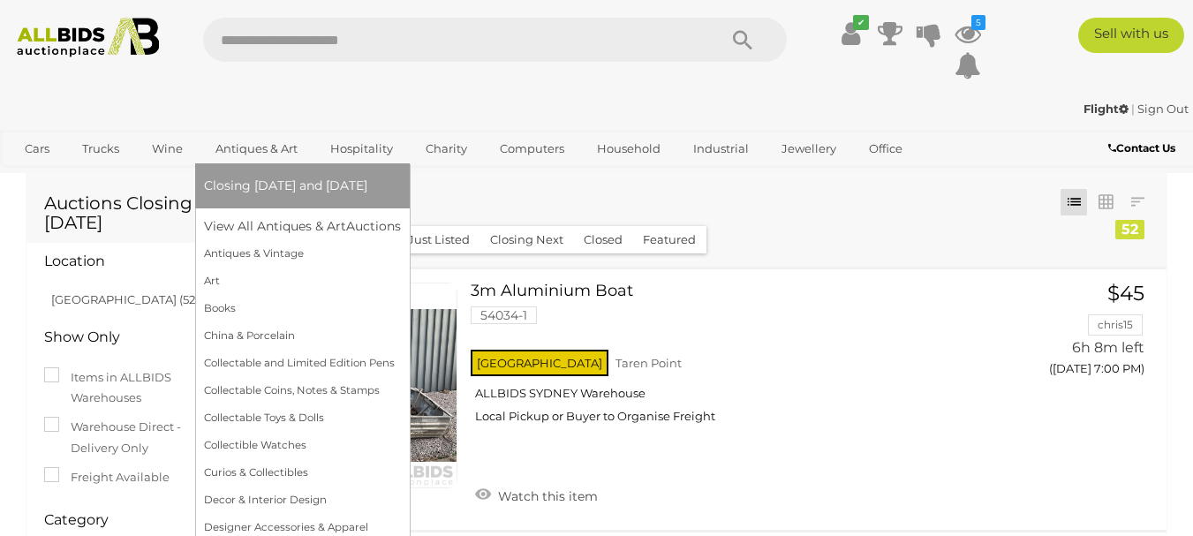
click at [252, 146] on link "Antiques & Art" at bounding box center [256, 148] width 105 height 29
click at [292, 252] on link "Antiques & Vintage" at bounding box center [302, 253] width 197 height 27
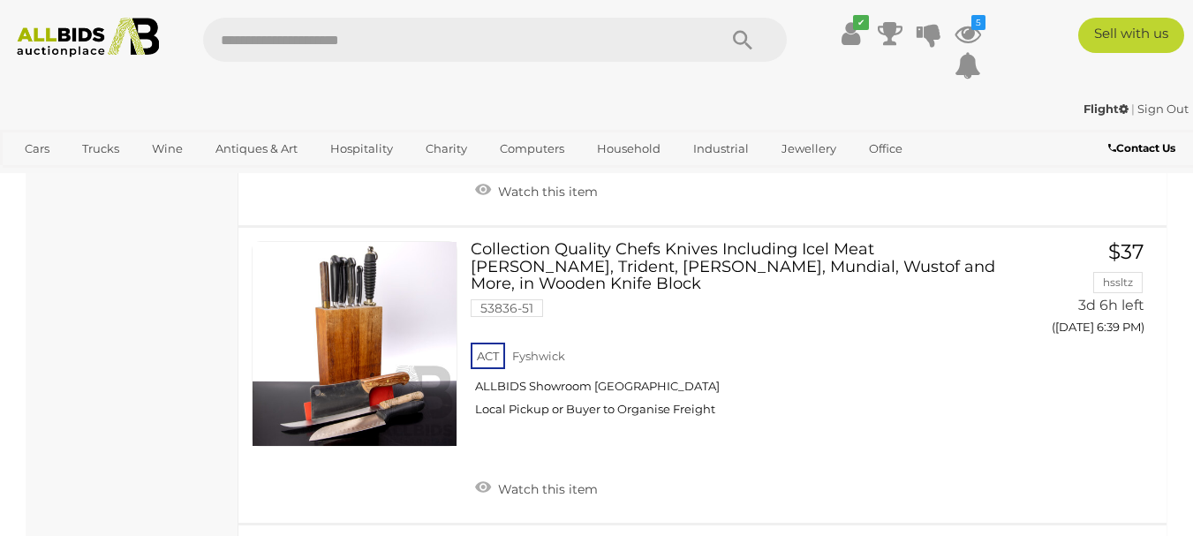
scroll to position [5011, 0]
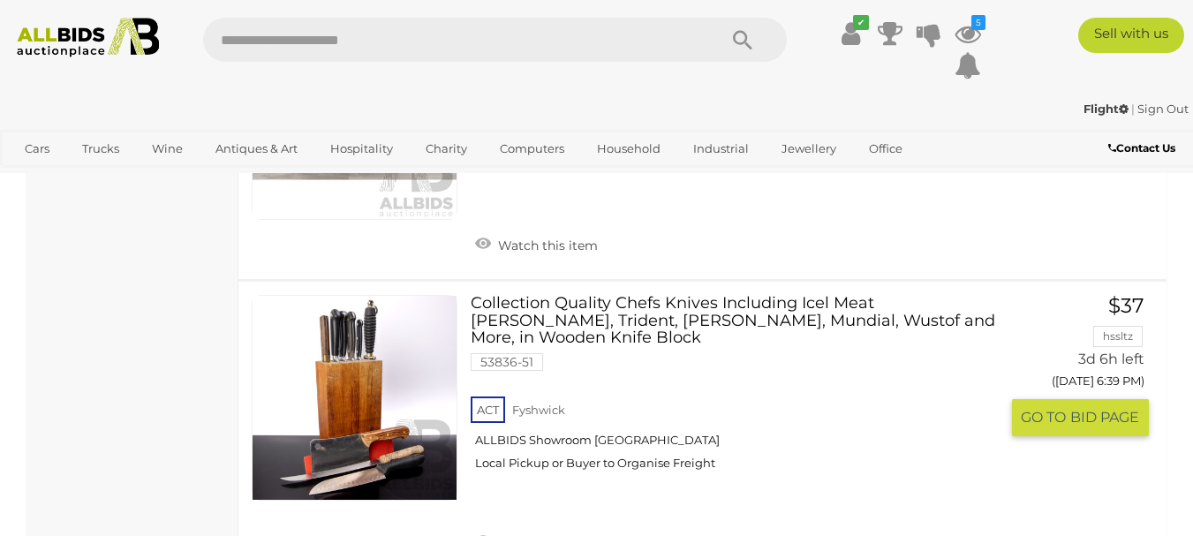
click at [380, 321] on link at bounding box center [355, 398] width 206 height 206
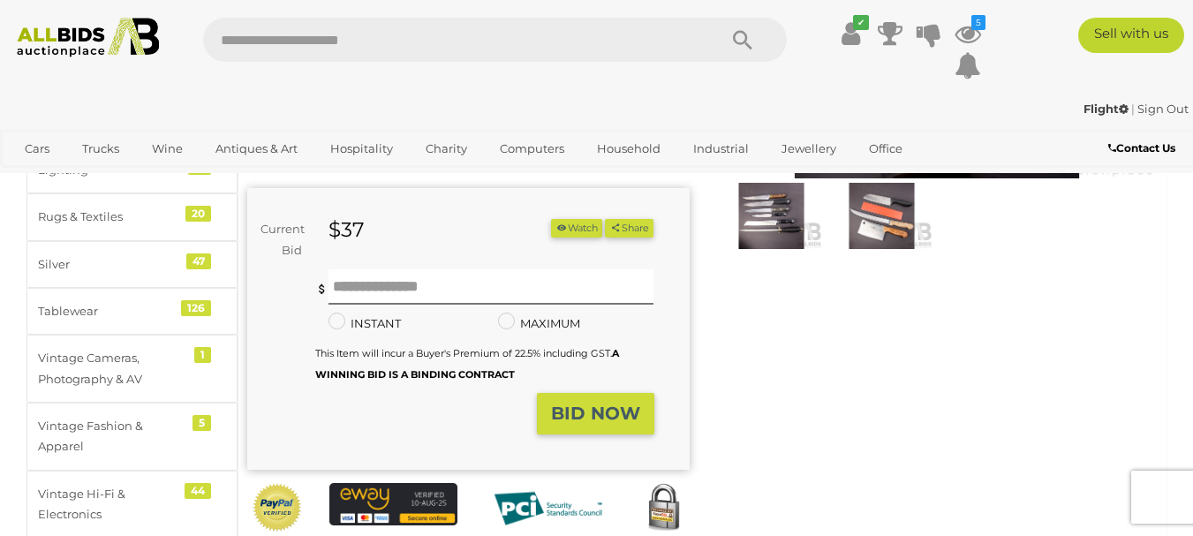
scroll to position [331, 0]
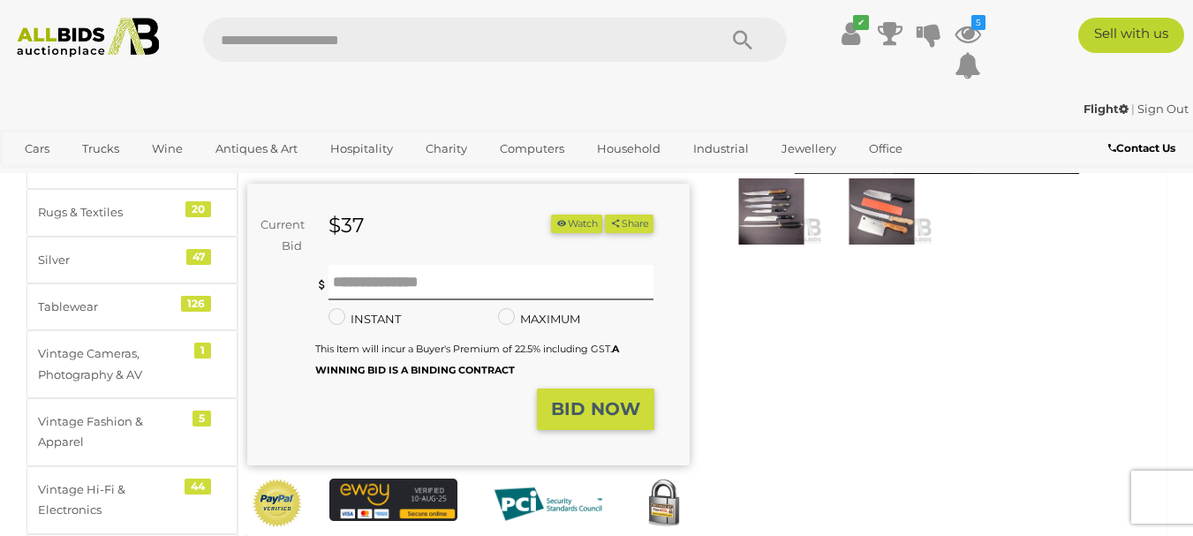
click at [768, 215] on img at bounding box center [771, 210] width 102 height 65
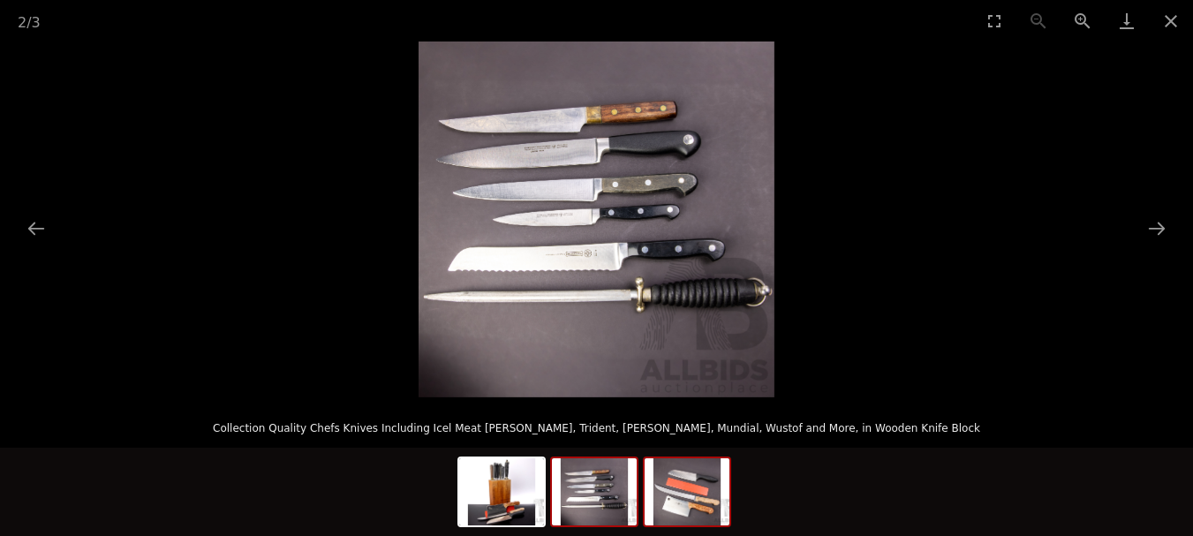
click at [702, 486] on img at bounding box center [687, 491] width 85 height 67
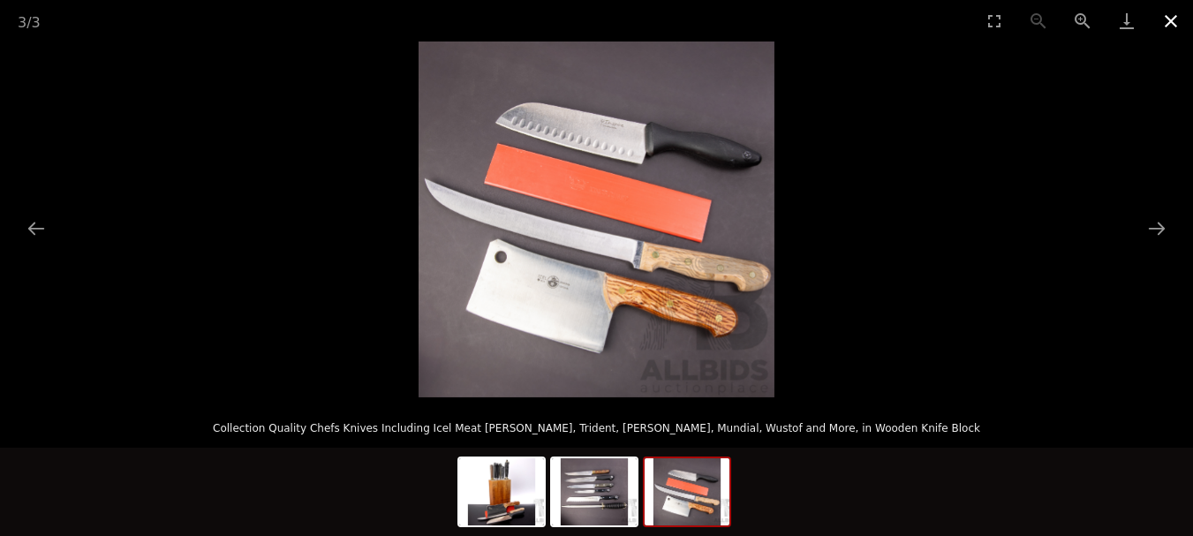
click at [1167, 19] on button "Close gallery" at bounding box center [1171, 20] width 44 height 41
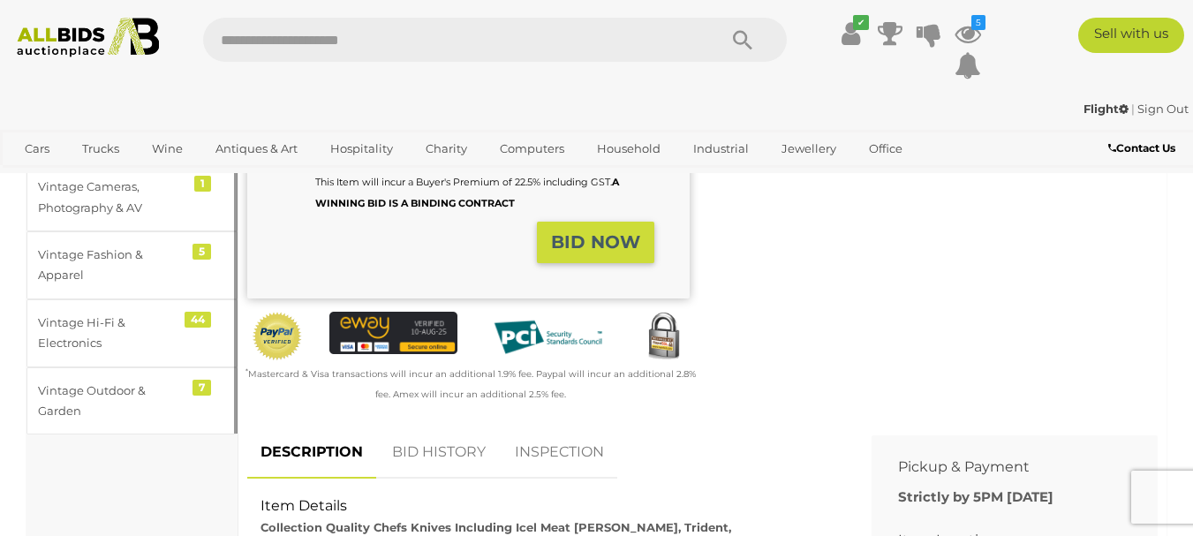
scroll to position [199, 0]
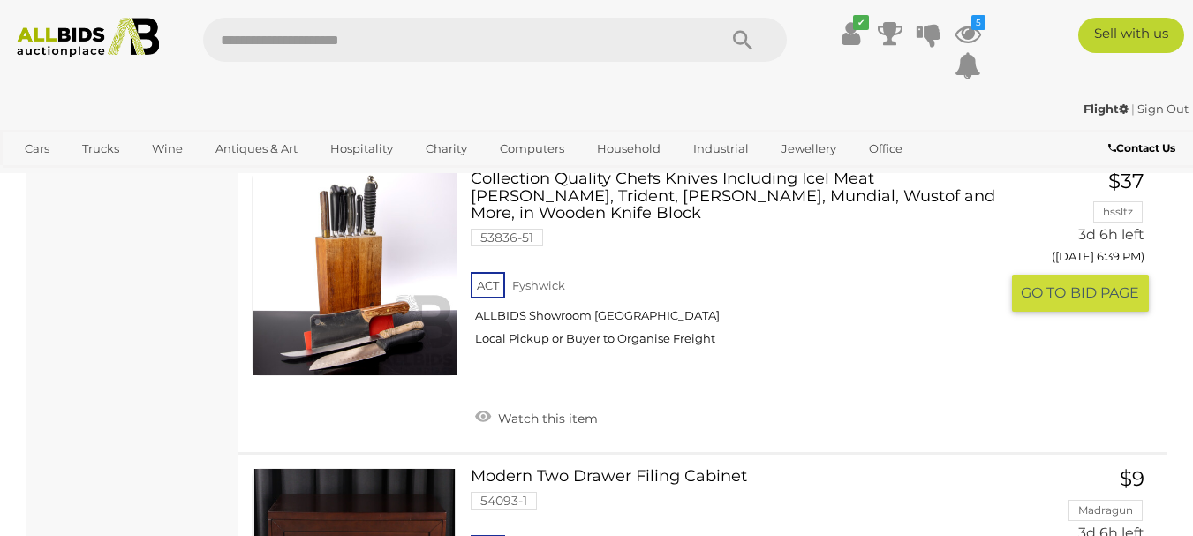
scroll to position [5098, 0]
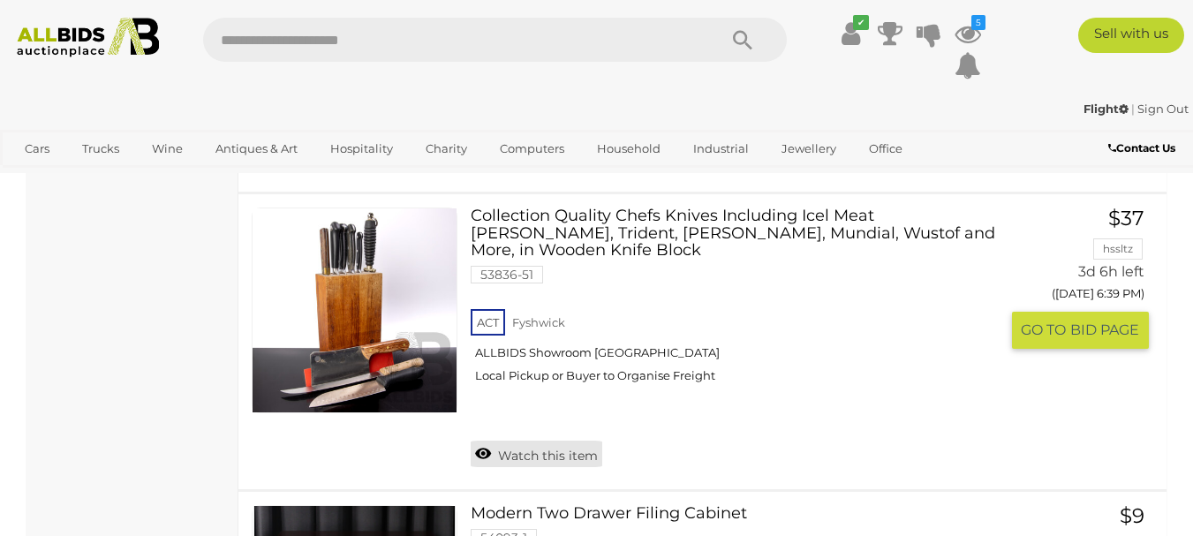
click at [485, 441] on link "Watch this item" at bounding box center [537, 454] width 132 height 26
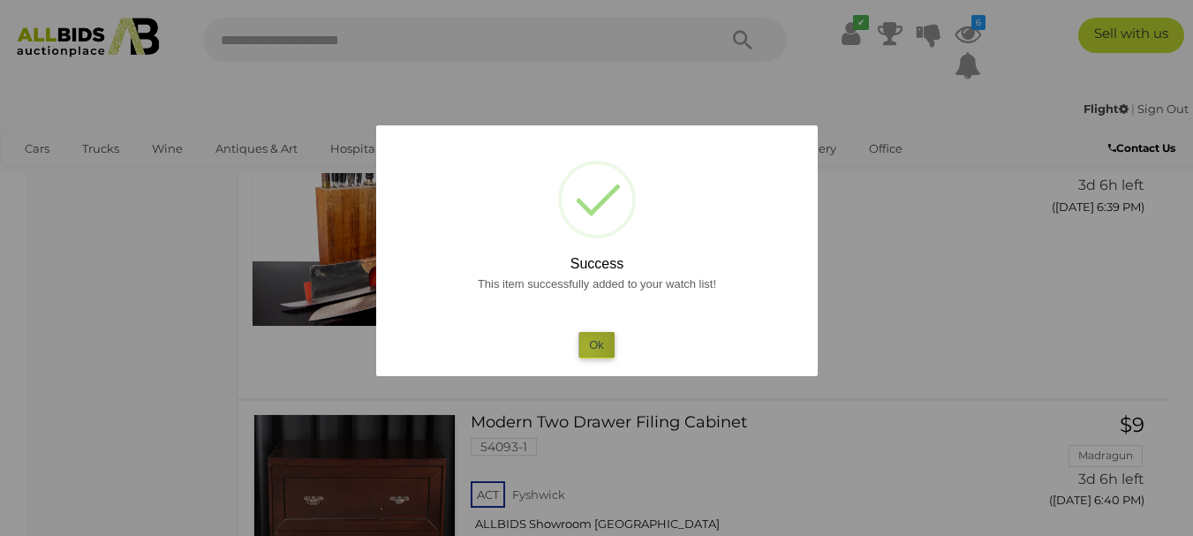
drag, startPoint x: 586, startPoint y: 348, endPoint x: 748, endPoint y: 338, distance: 161.9
click at [588, 348] on button "Ok" at bounding box center [596, 345] width 36 height 26
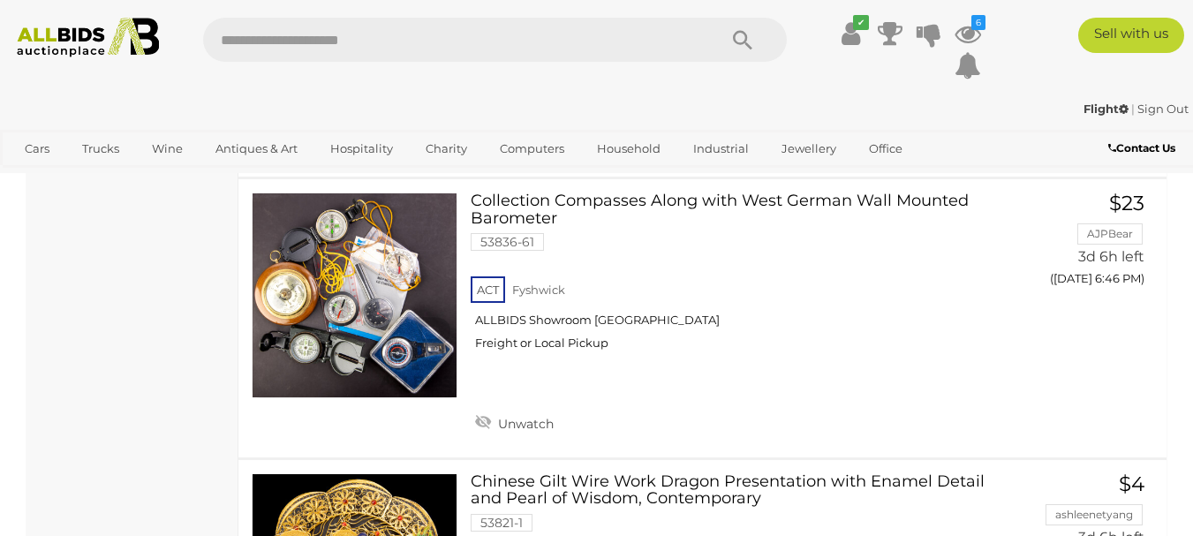
scroll to position [8674, 0]
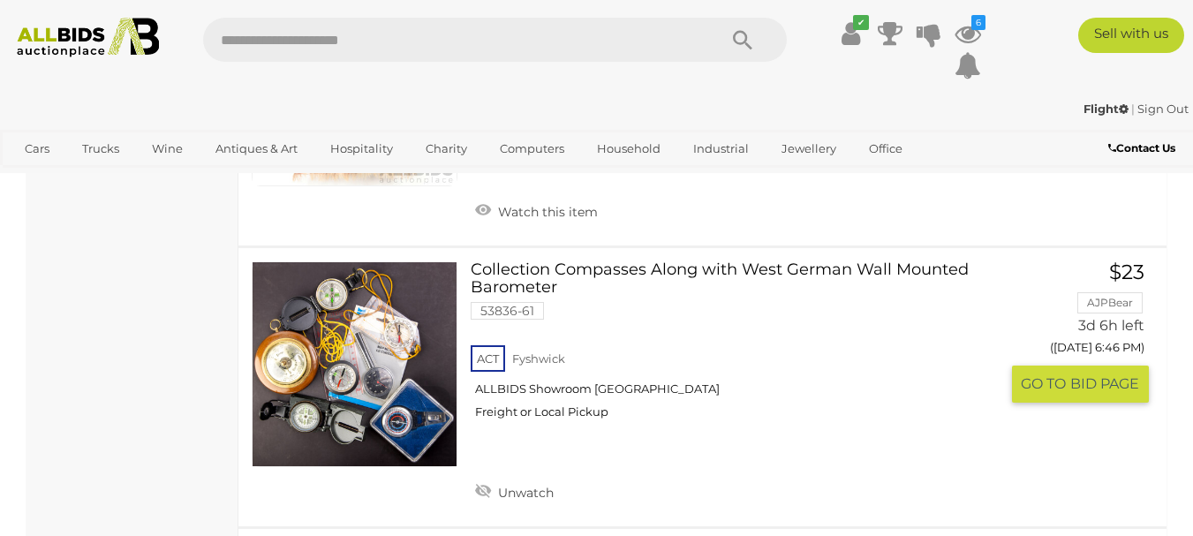
click at [349, 313] on link at bounding box center [355, 364] width 206 height 206
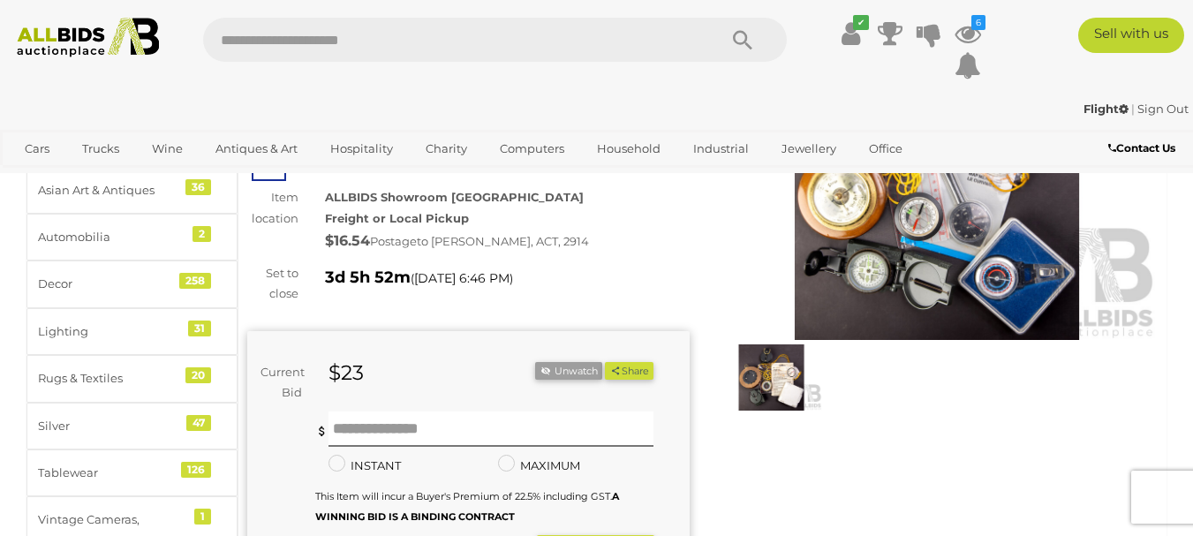
scroll to position [199, 0]
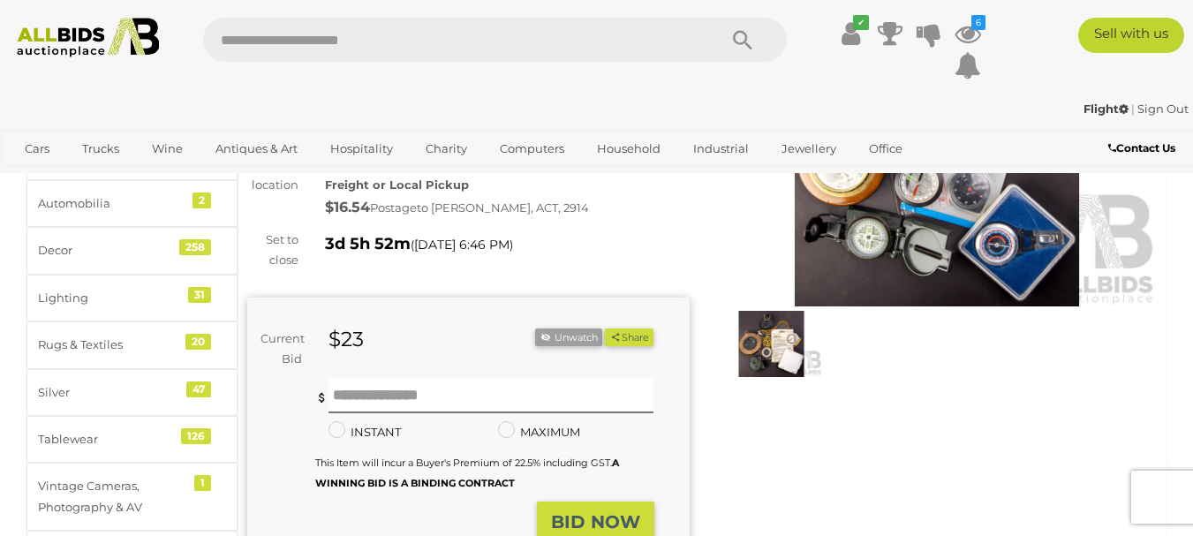
click at [913, 222] on img at bounding box center [937, 164] width 442 height 285
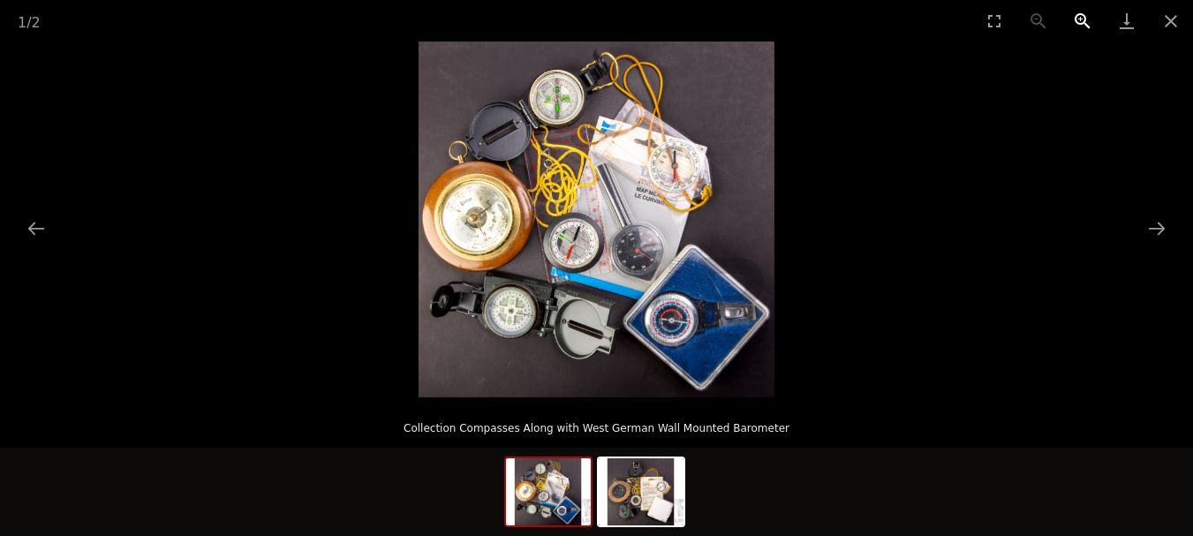
click at [1083, 18] on button "Zoom in" at bounding box center [1082, 20] width 44 height 41
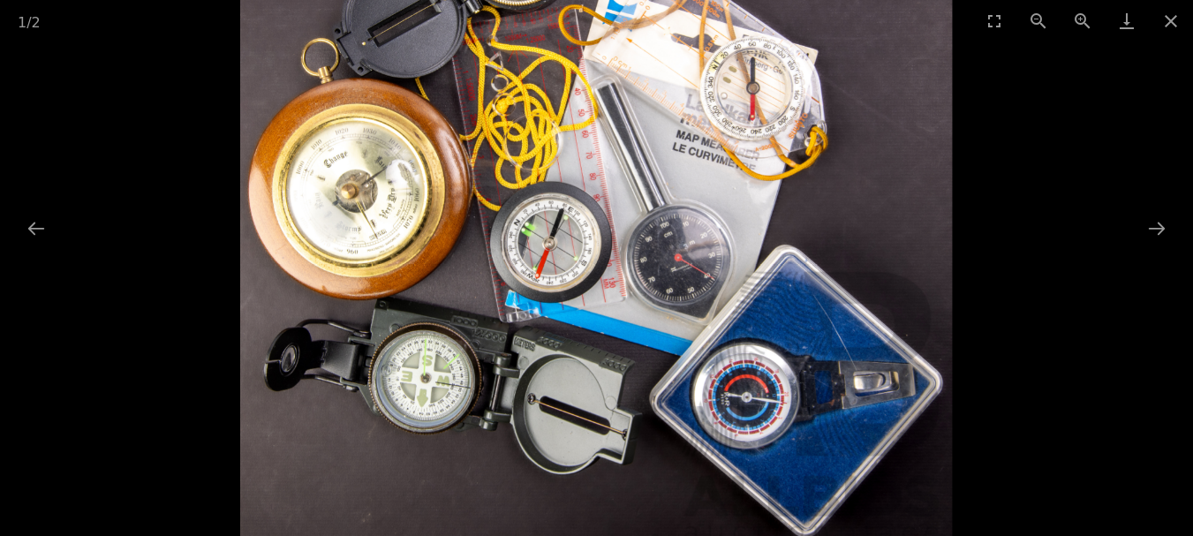
scroll to position [66, 0]
click at [1166, 15] on button "Close gallery" at bounding box center [1171, 20] width 44 height 41
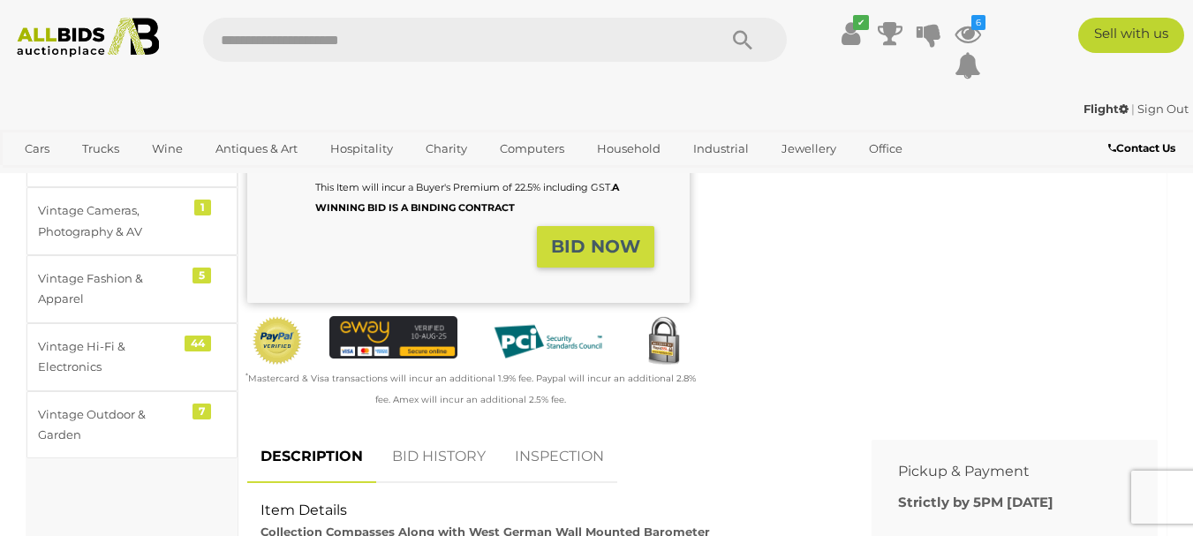
scroll to position [508, 0]
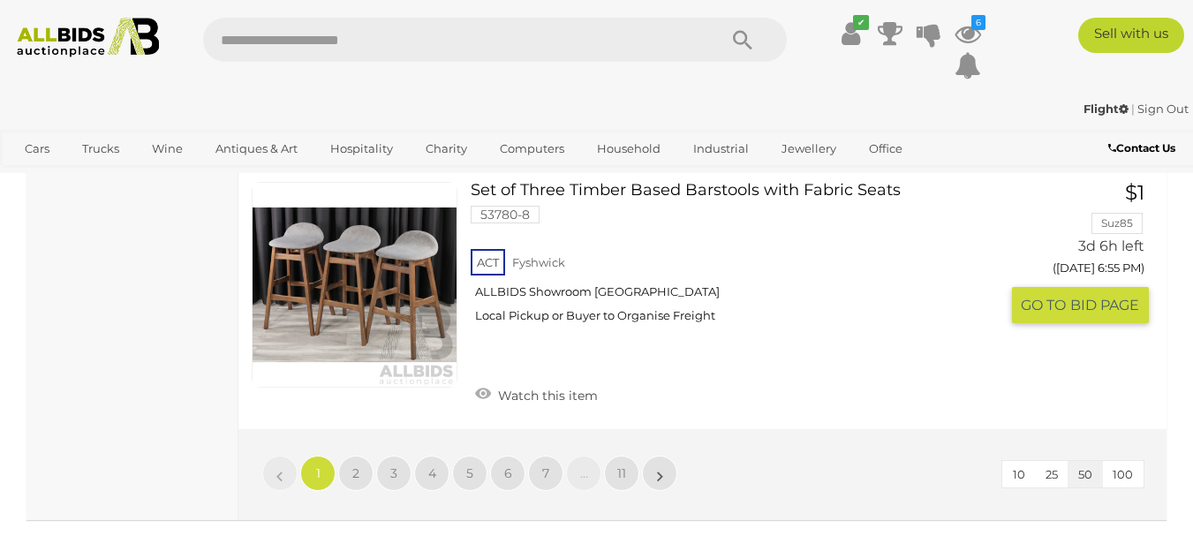
scroll to position [13972, 0]
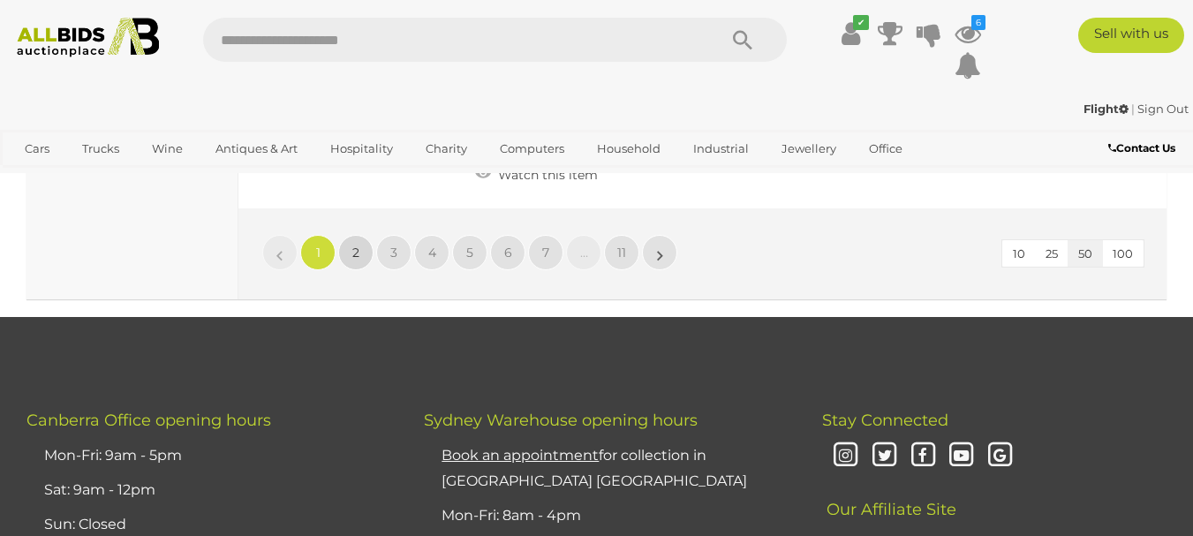
click at [351, 235] on link "2" at bounding box center [355, 252] width 35 height 35
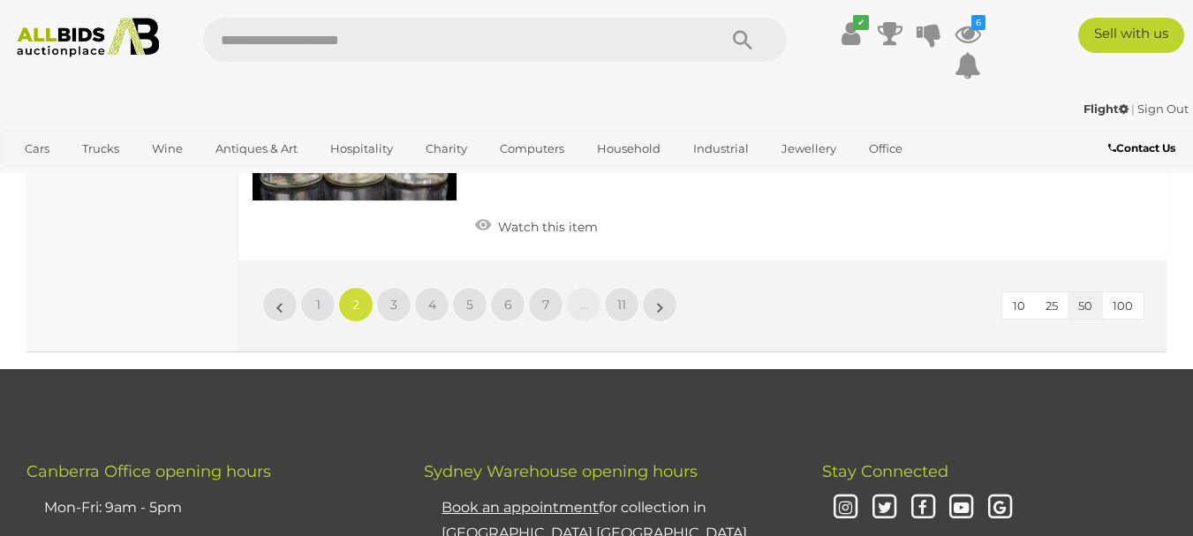
scroll to position [13835, 0]
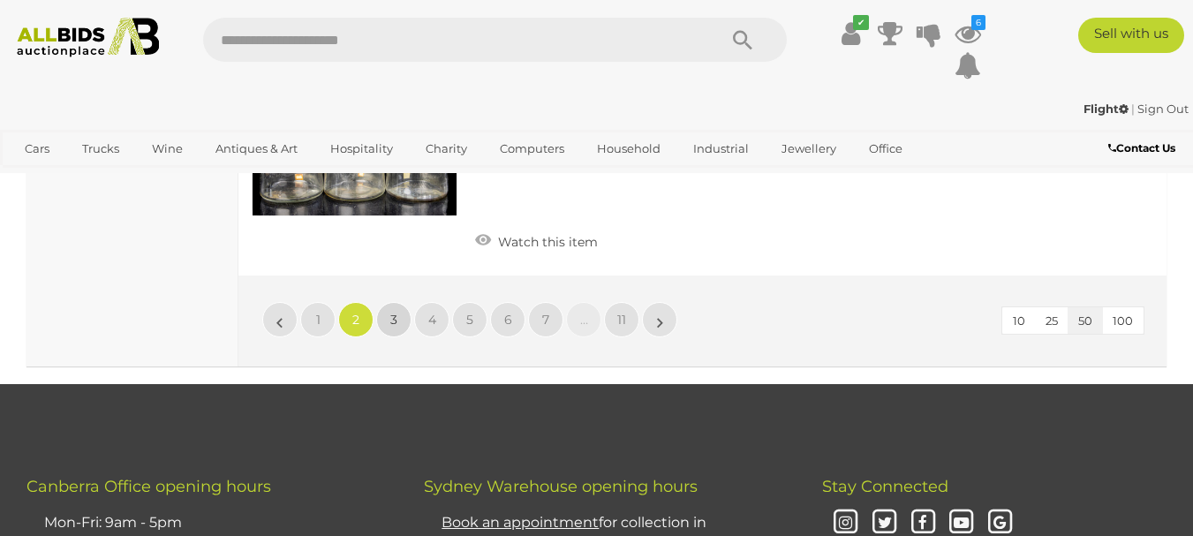
click at [392, 312] on span "3" at bounding box center [393, 320] width 7 height 16
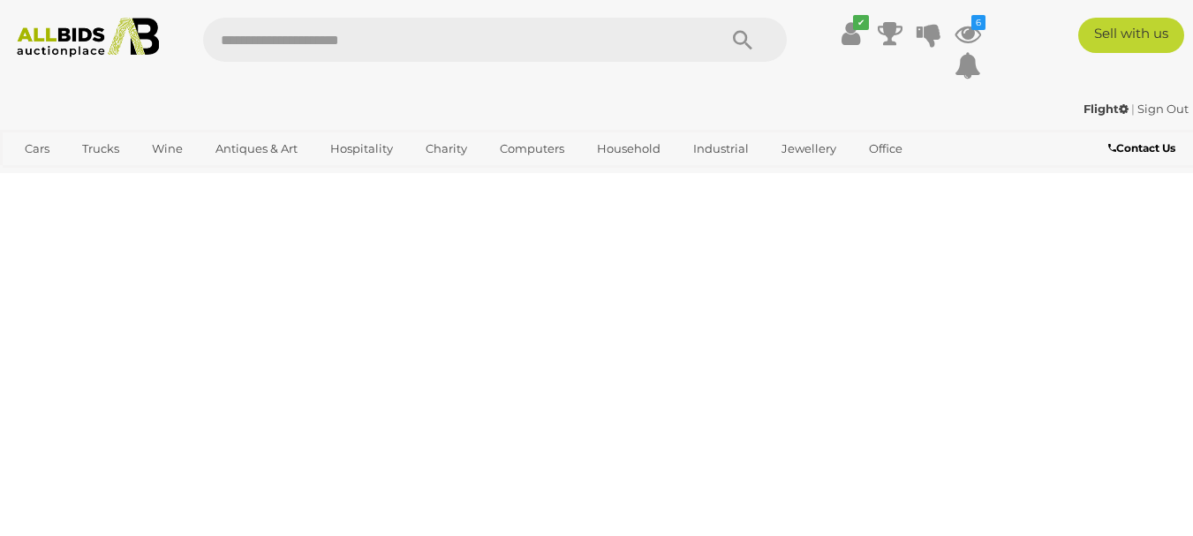
scroll to position [238, 0]
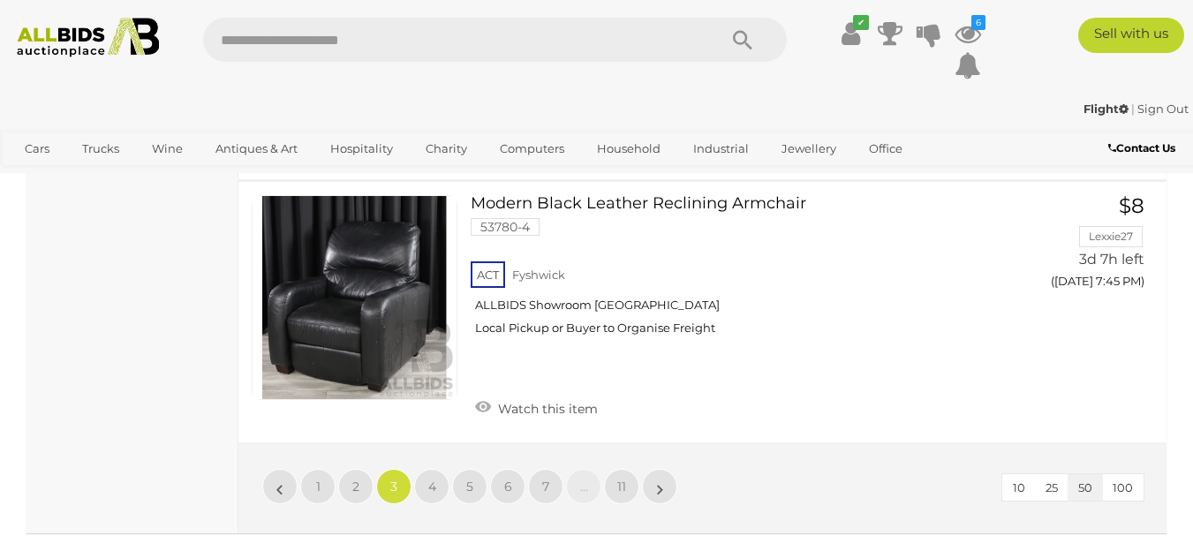
scroll to position [13813, 0]
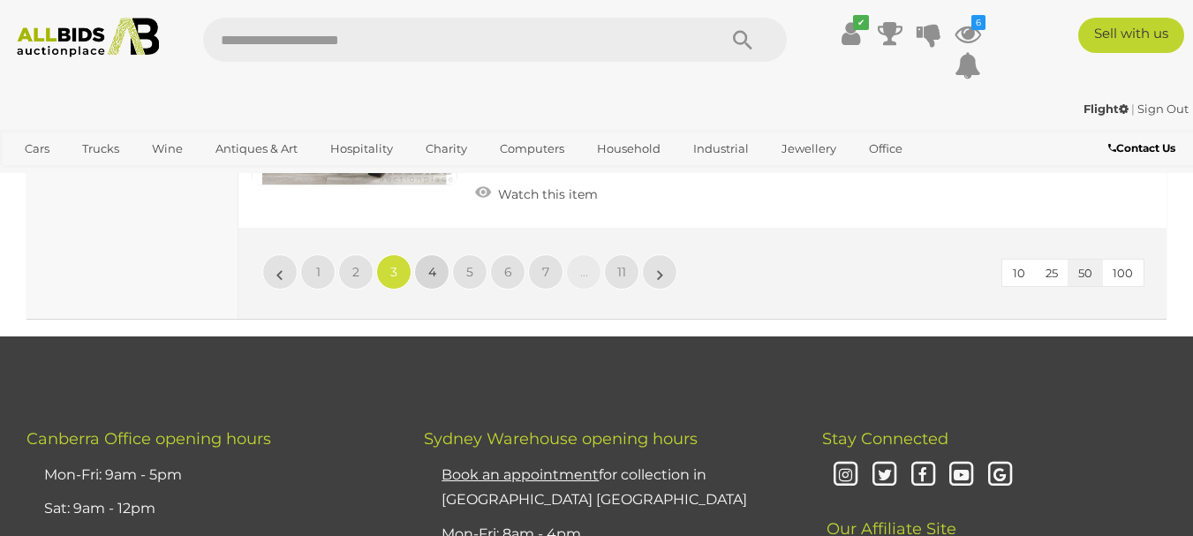
click at [432, 264] on span "4" at bounding box center [432, 272] width 8 height 16
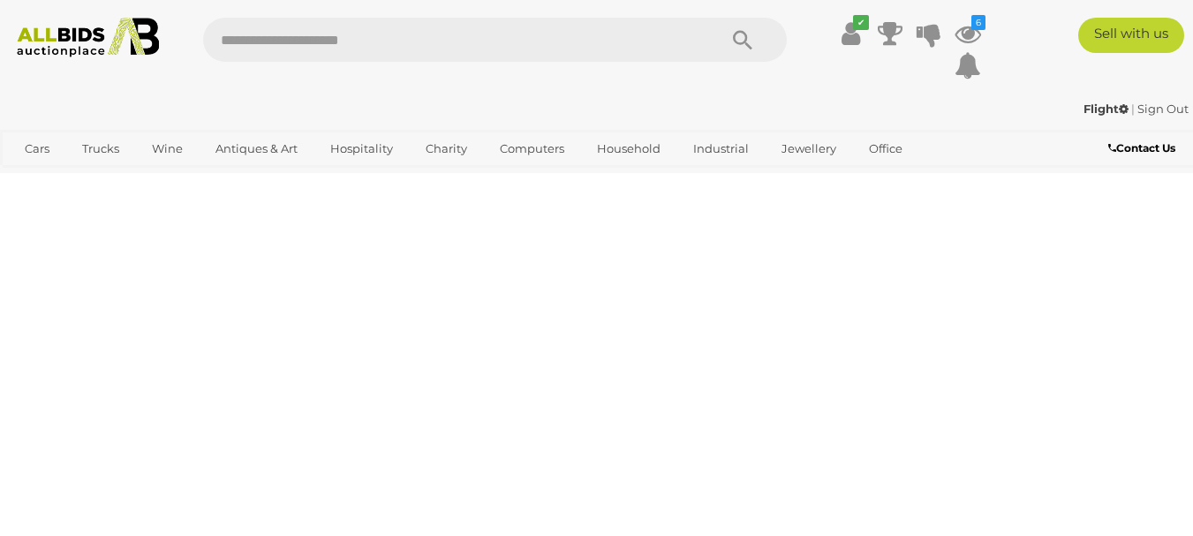
scroll to position [238, 0]
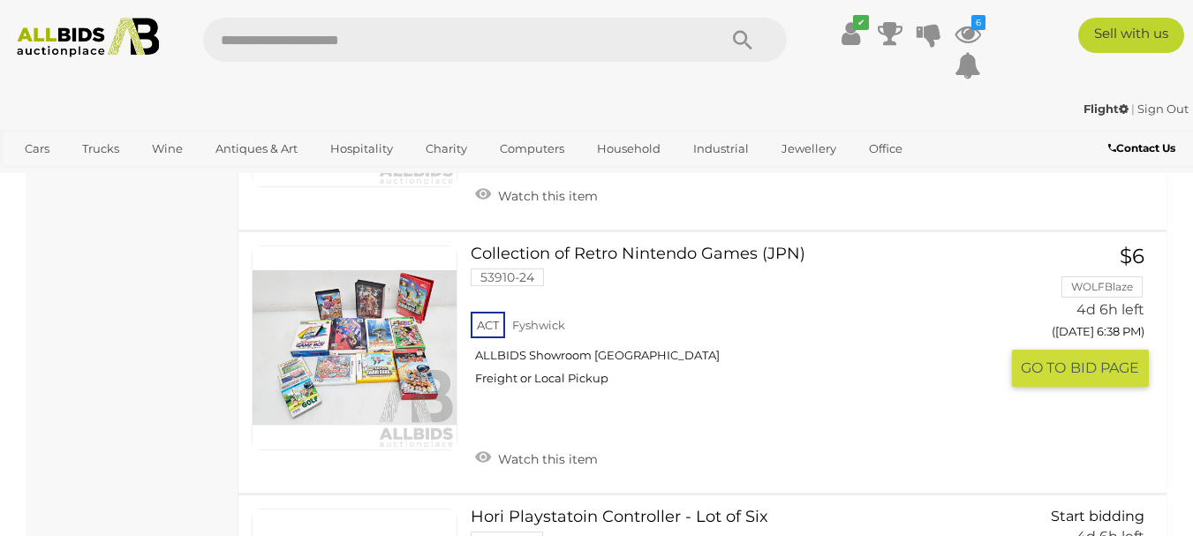
scroll to position [7588, 0]
